Goal: Use online tool/utility: Utilize a website feature to perform a specific function

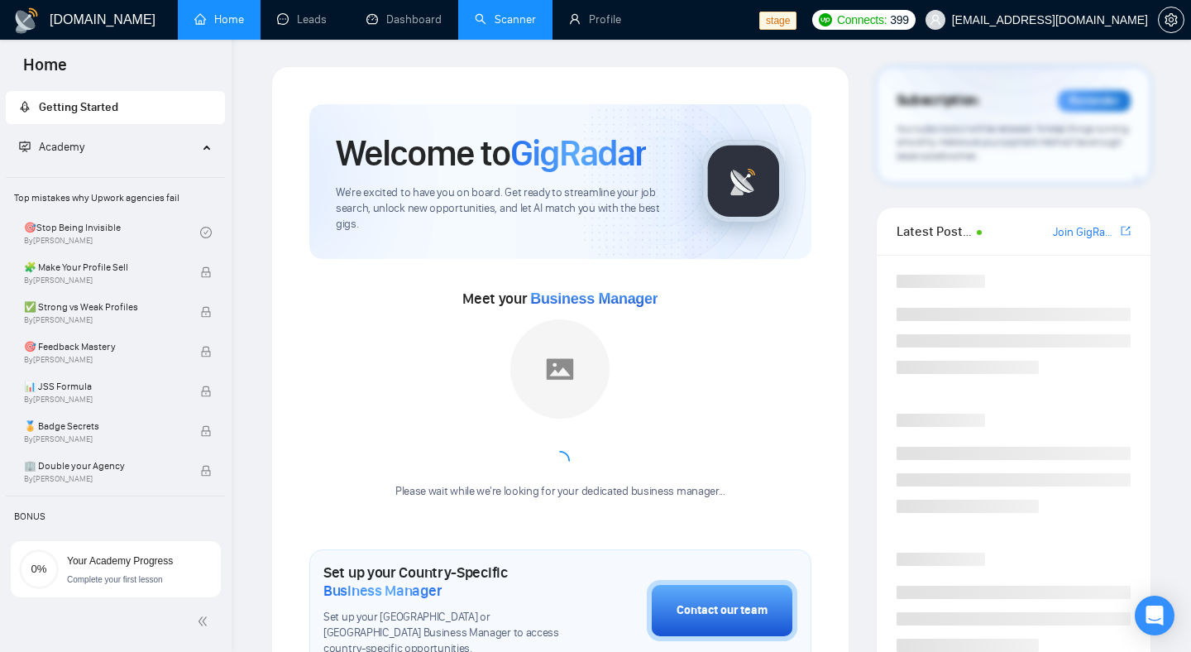
click at [491, 22] on link "Scanner" at bounding box center [505, 19] width 61 height 14
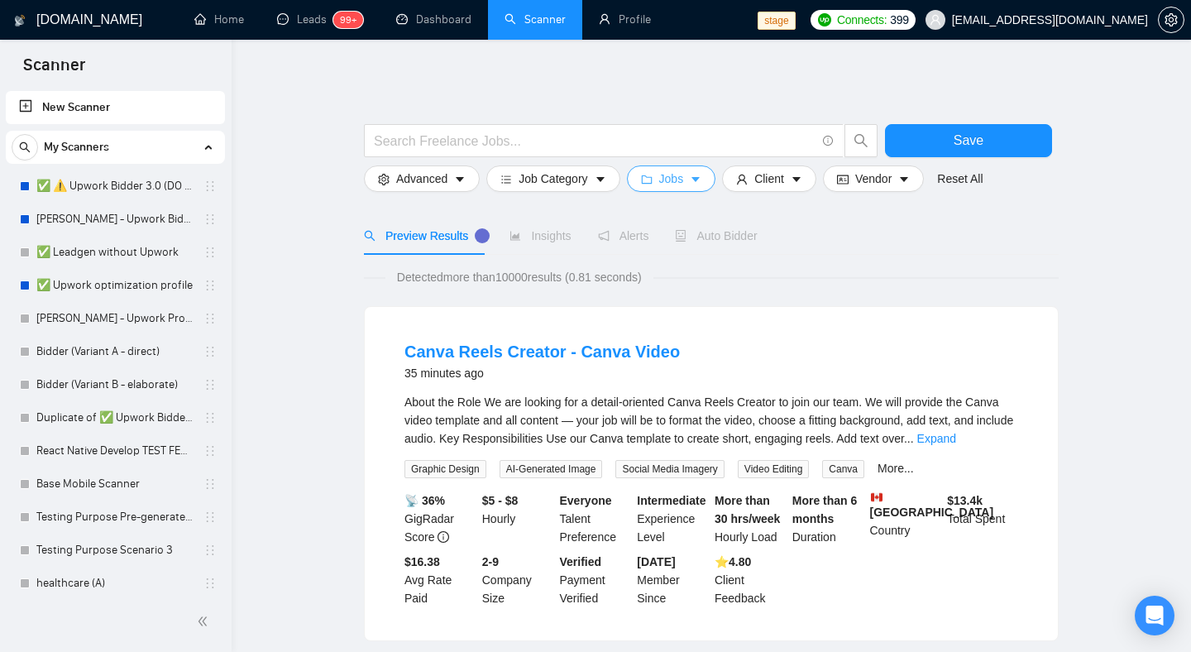
click at [697, 187] on button "Jobs" at bounding box center [671, 178] width 89 height 26
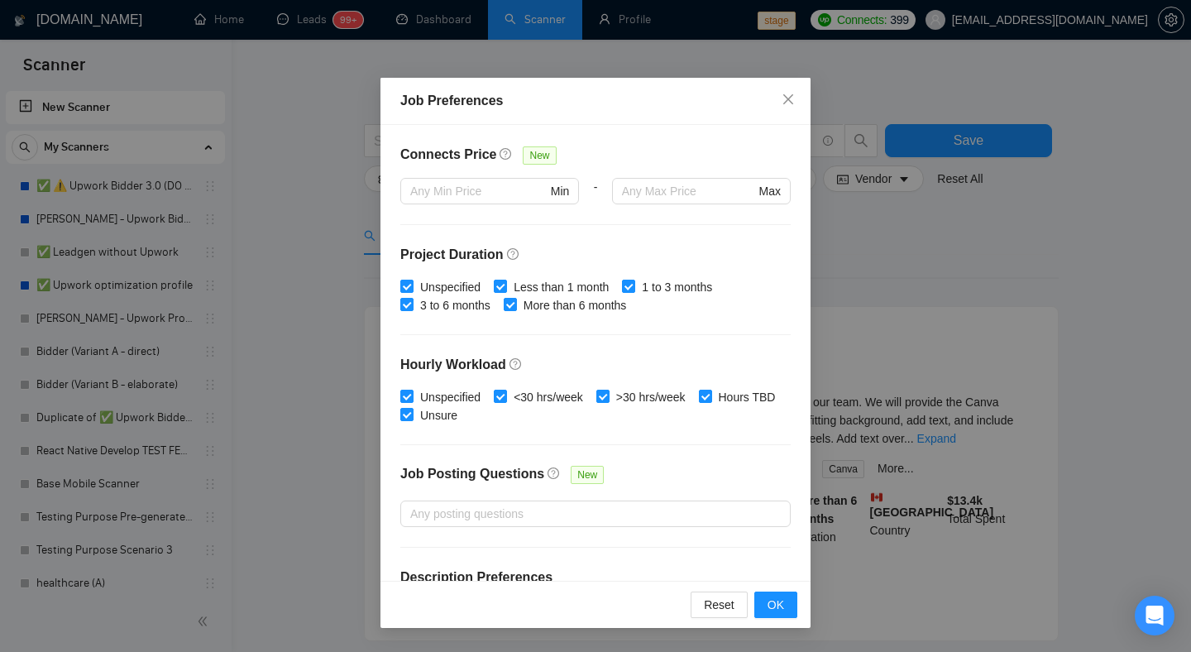
scroll to position [476, 0]
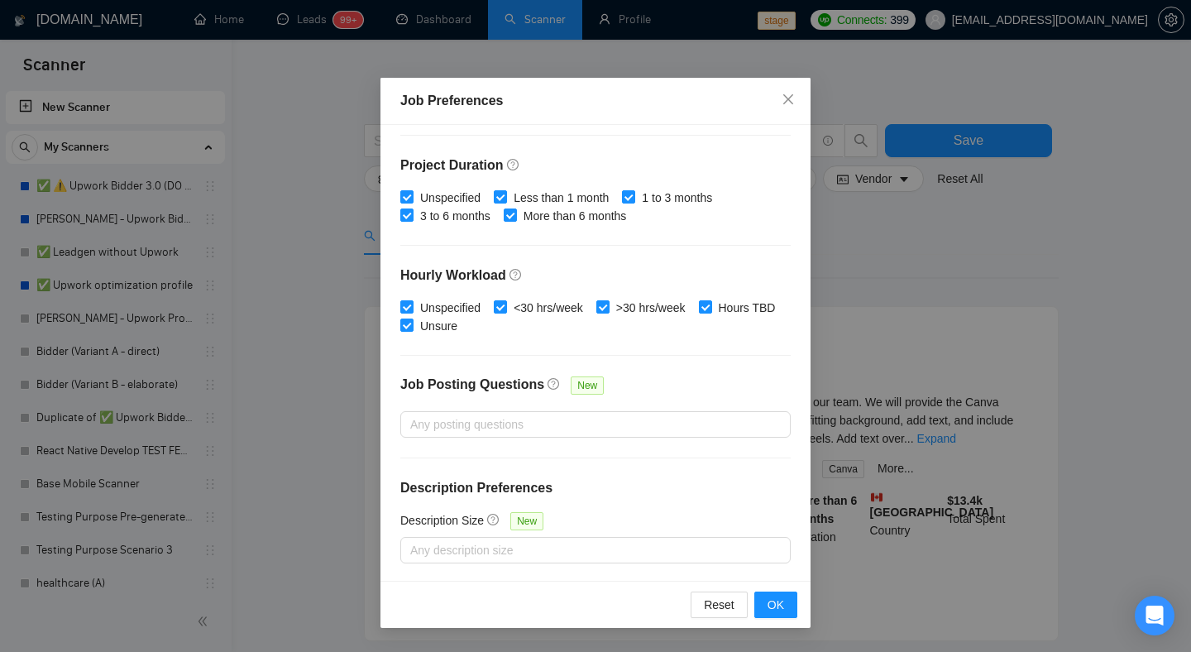
click at [983, 338] on div "Job Preferences Budget Project Type All Fixed Price Hourly Rate Fixed Price Bud…" at bounding box center [595, 326] width 1191 height 652
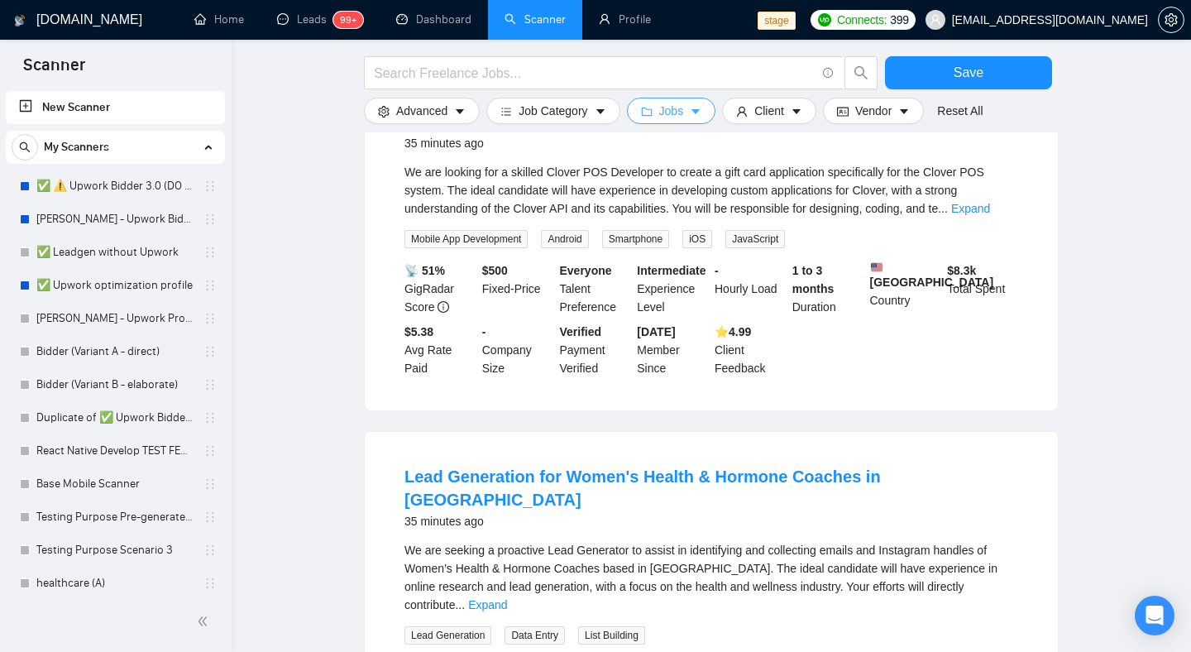
scroll to position [1585, 0]
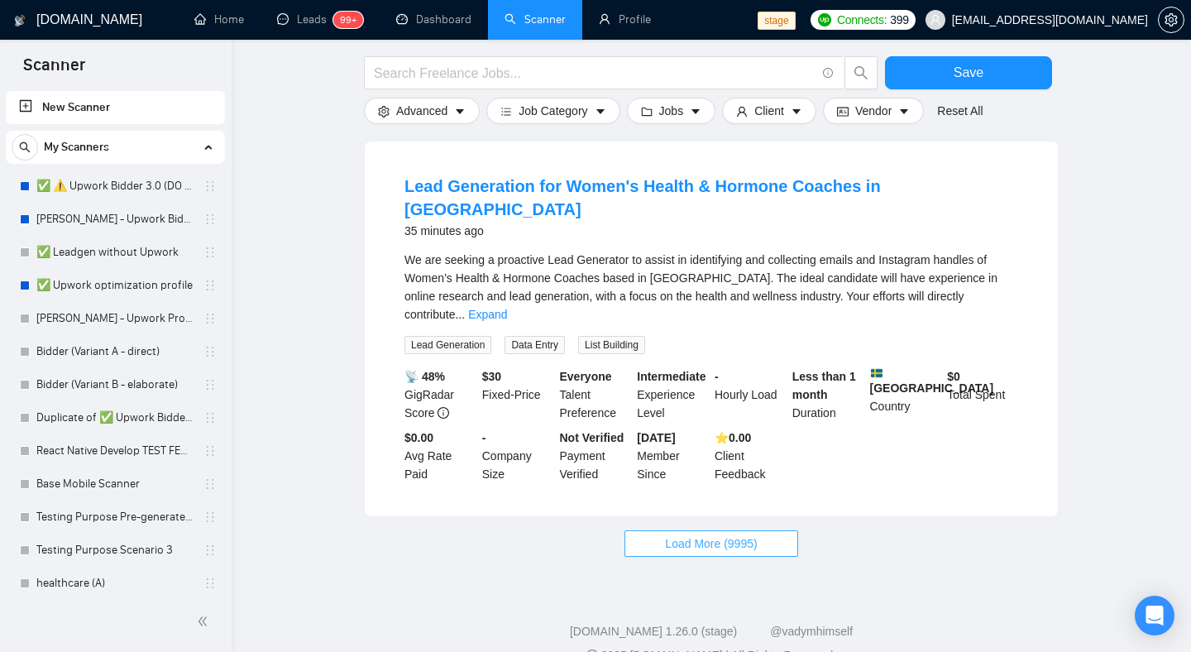
click at [763, 530] on button "Load More (9995)" at bounding box center [710, 543] width 173 height 26
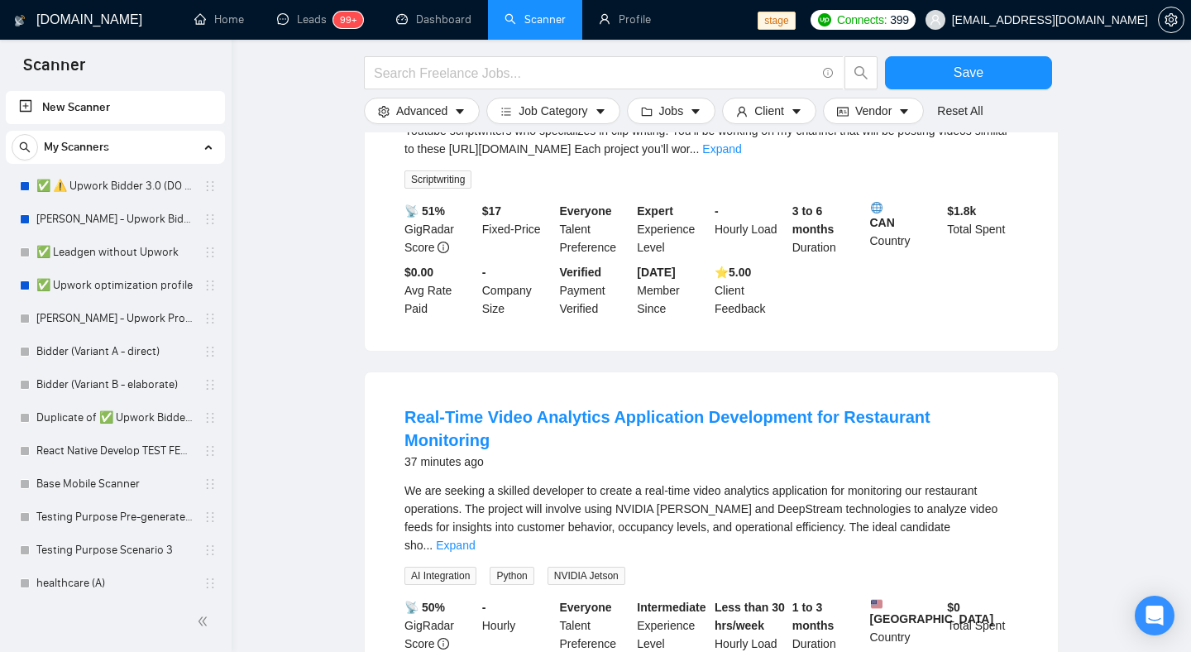
scroll to position [3355, 0]
